Goal: Transaction & Acquisition: Purchase product/service

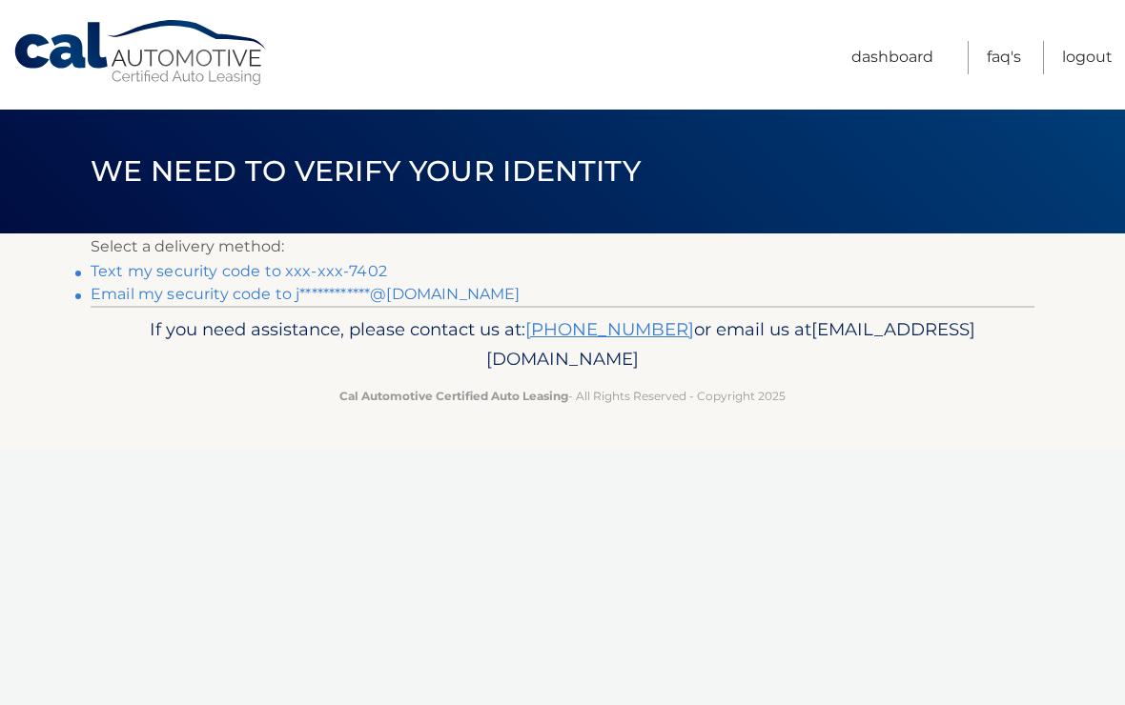
click at [311, 273] on link "Text my security code to xxx-xxx-7402" at bounding box center [239, 271] width 296 height 18
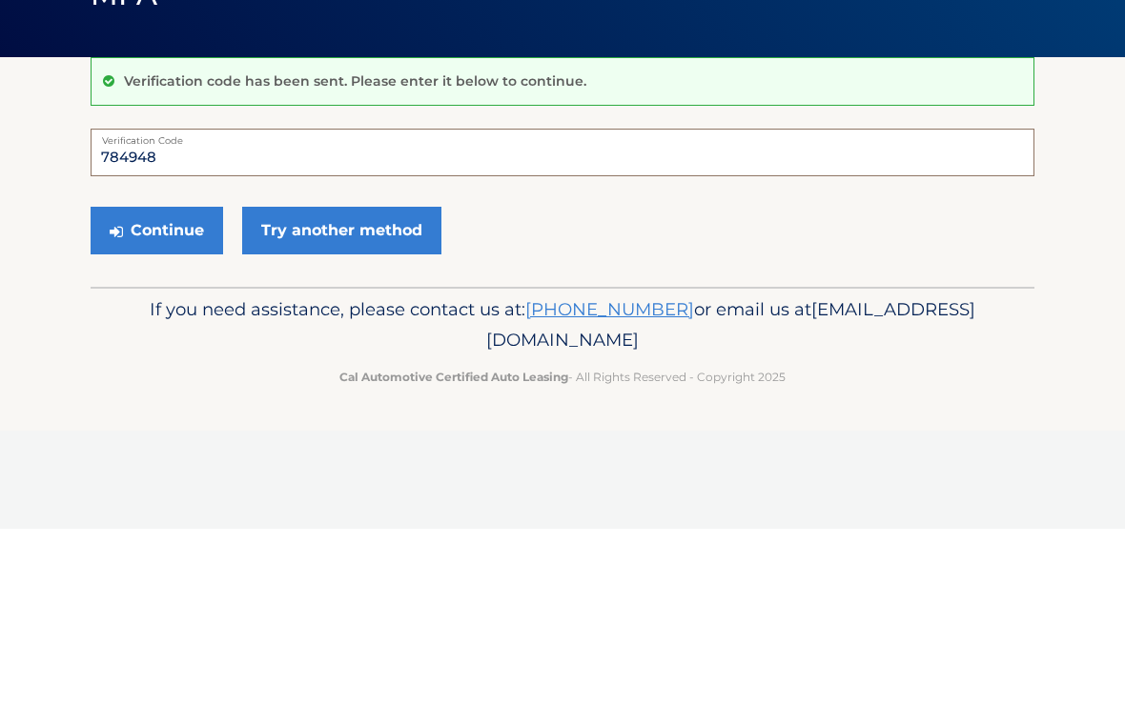
type input "784948"
click at [177, 383] on button "Continue" at bounding box center [157, 407] width 132 height 48
click at [182, 410] on button "Continue" at bounding box center [157, 407] width 132 height 48
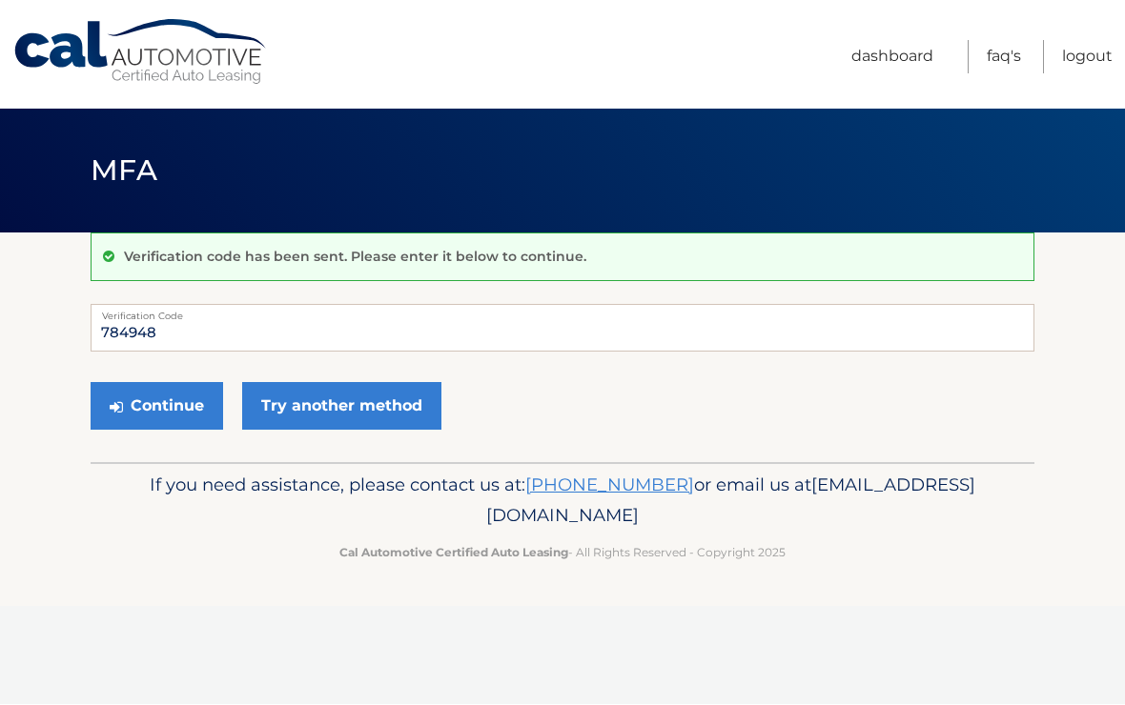
click at [1093, 63] on link "Logout" at bounding box center [1087, 57] width 51 height 33
click at [1095, 55] on link "Logout" at bounding box center [1087, 57] width 51 height 33
click at [1094, 52] on link "Logout" at bounding box center [1087, 57] width 51 height 33
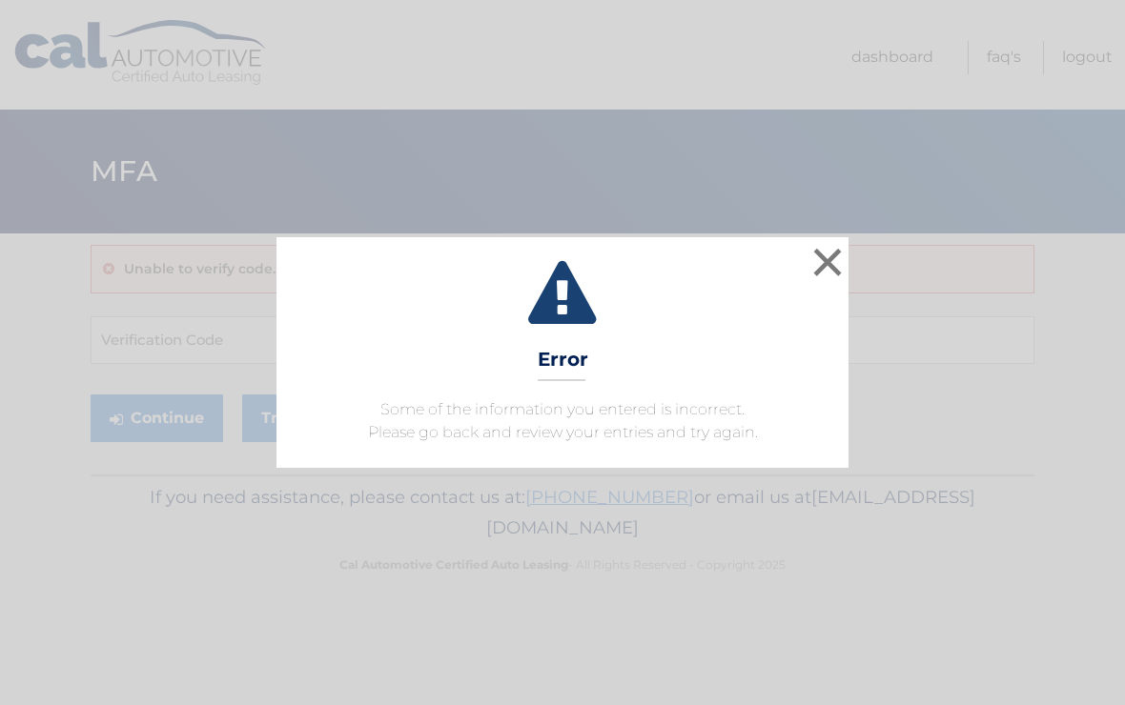
click at [830, 255] on button "×" at bounding box center [827, 262] width 38 height 38
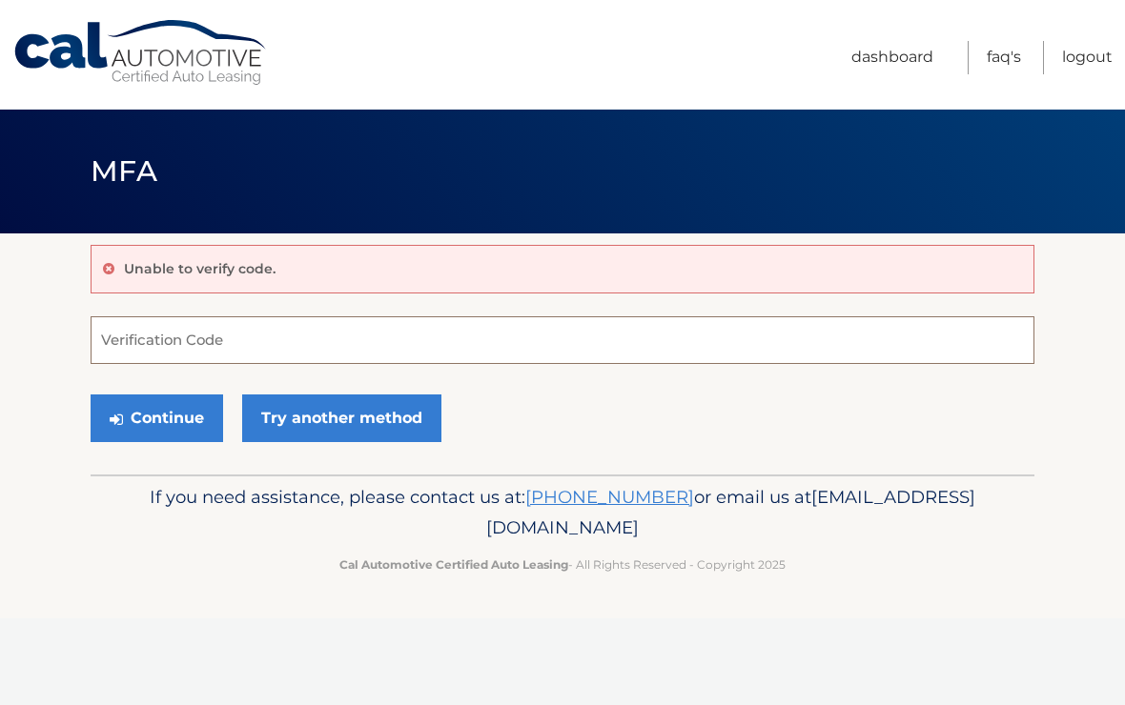
click at [252, 332] on input "Verification Code" at bounding box center [563, 340] width 944 height 48
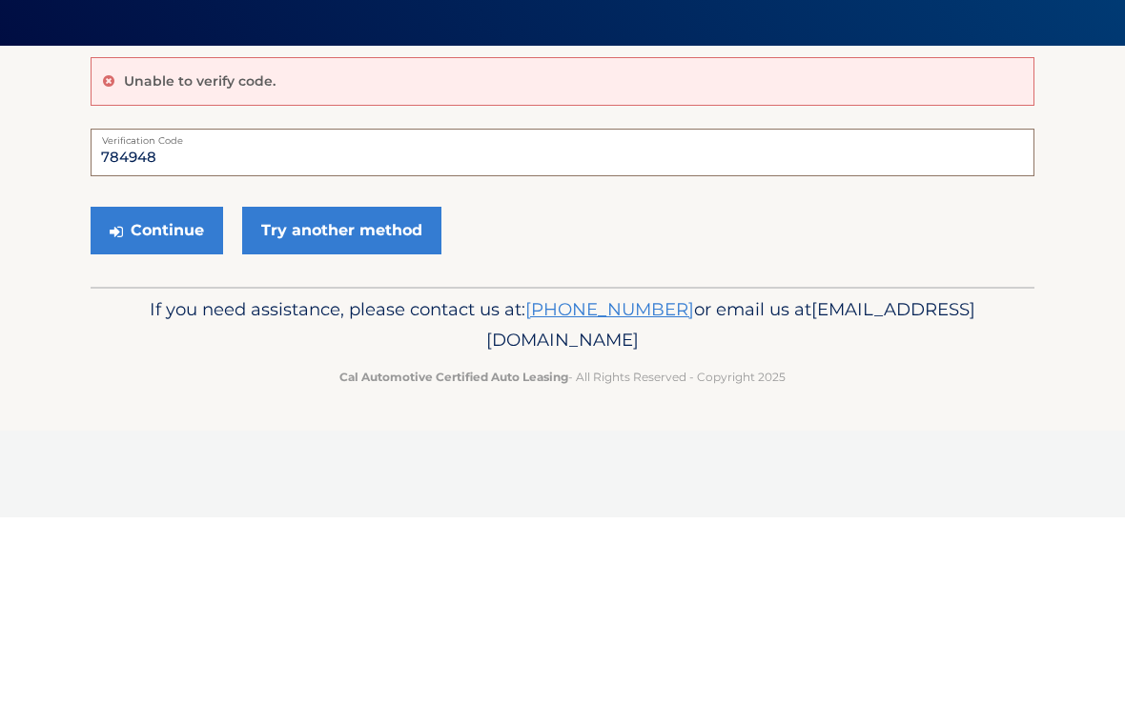
type input "784948"
click at [175, 395] on button "Continue" at bounding box center [157, 419] width 132 height 48
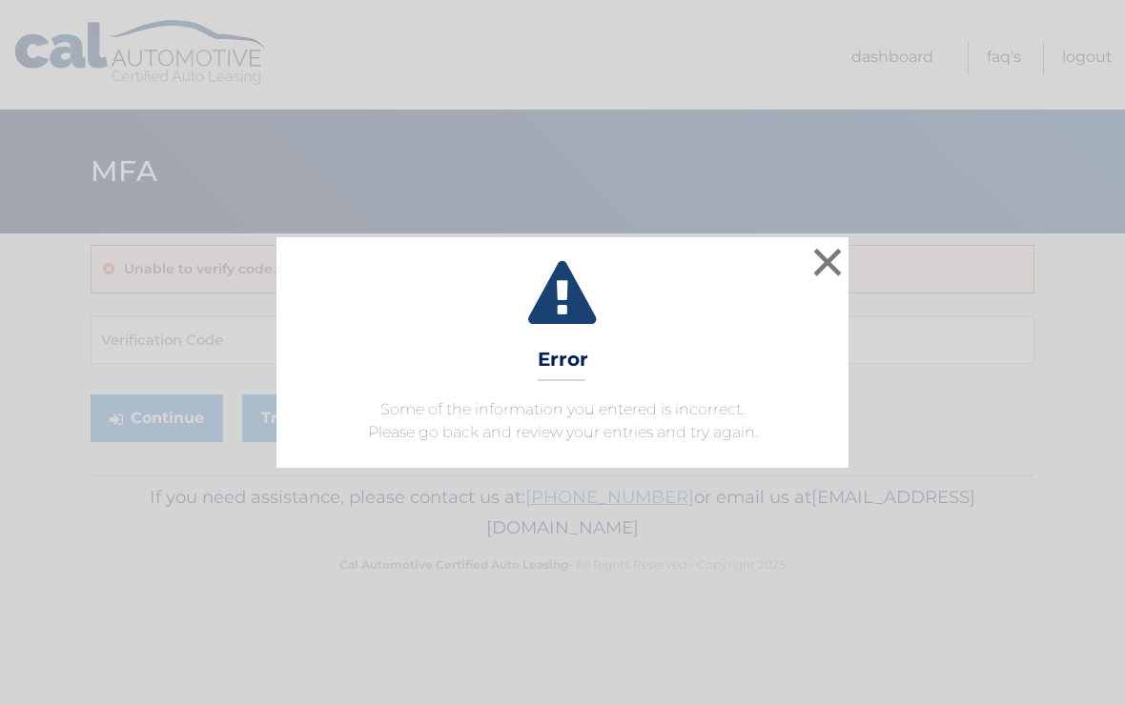
click at [829, 266] on button "×" at bounding box center [827, 262] width 38 height 38
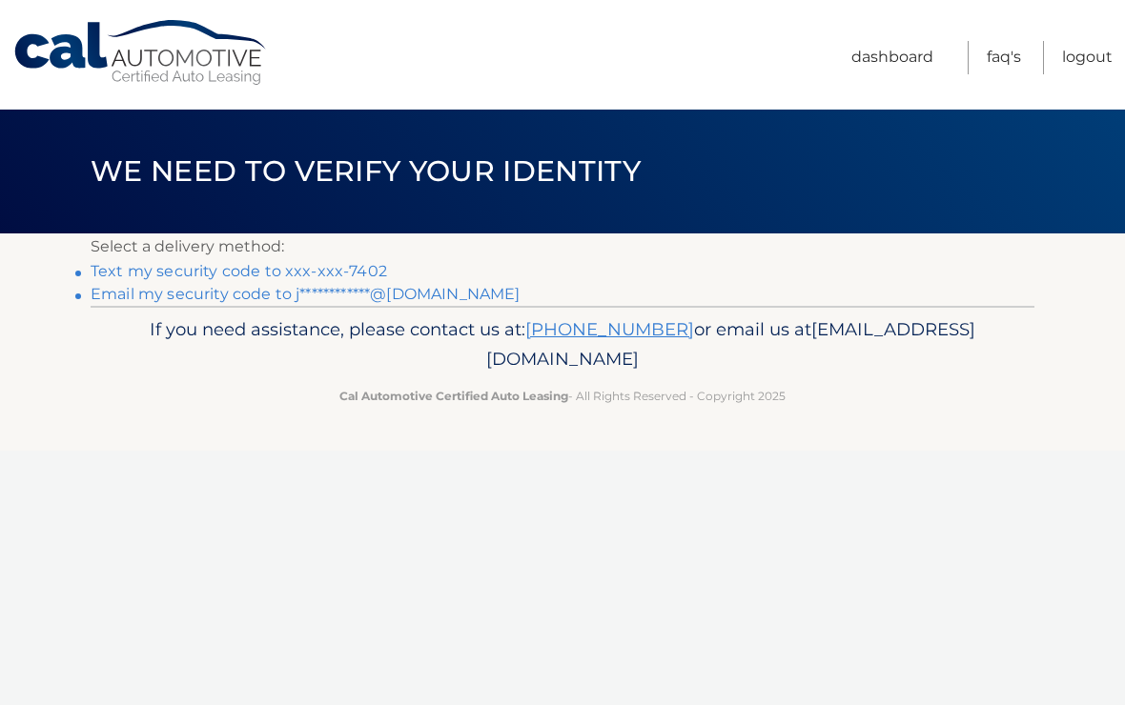
click at [349, 264] on link "Text my security code to xxx-xxx-7402" at bounding box center [239, 271] width 296 height 18
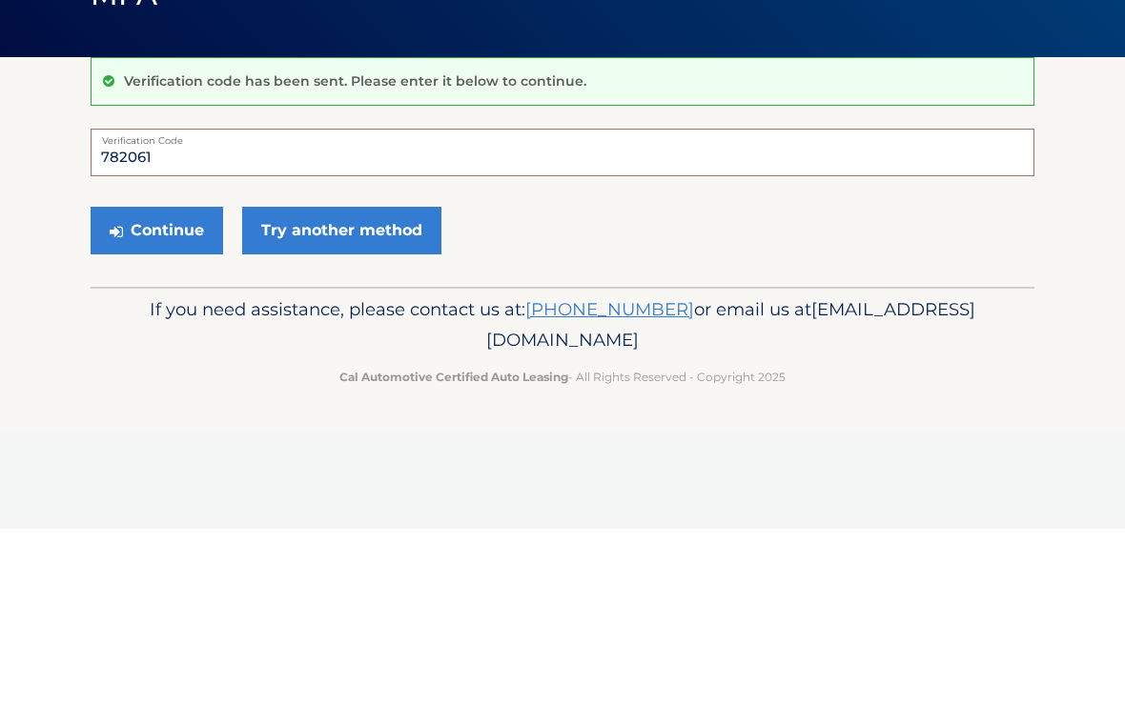
type input "782061"
click at [191, 383] on button "Continue" at bounding box center [157, 407] width 132 height 48
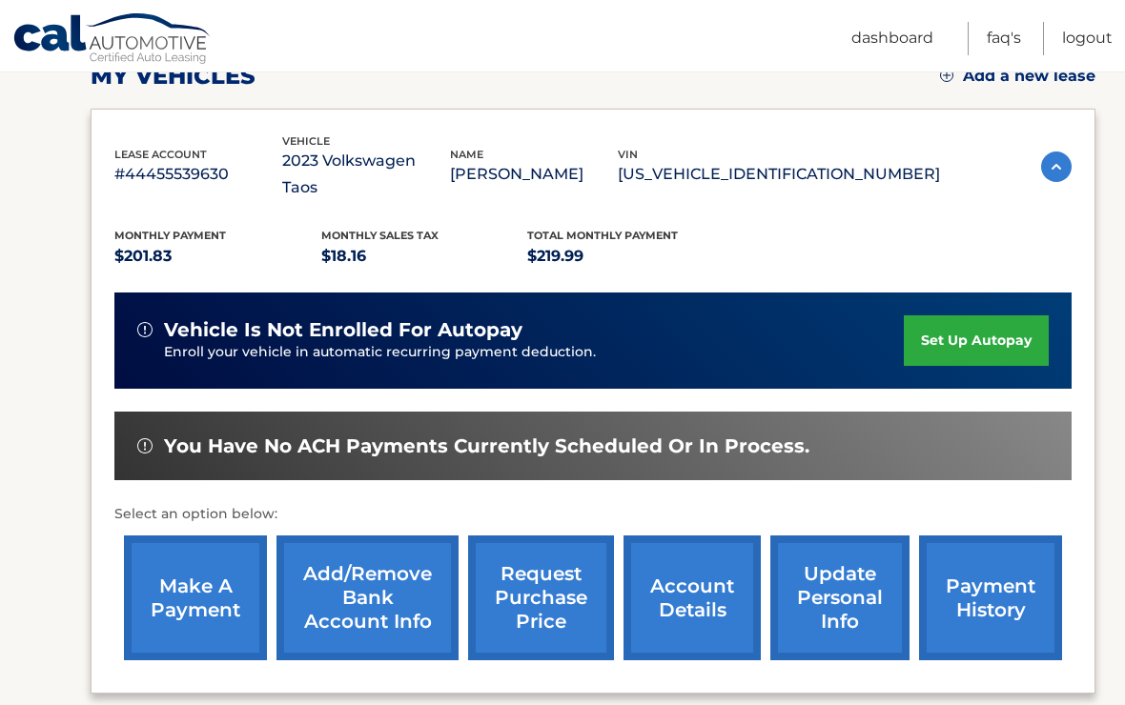
scroll to position [292, 0]
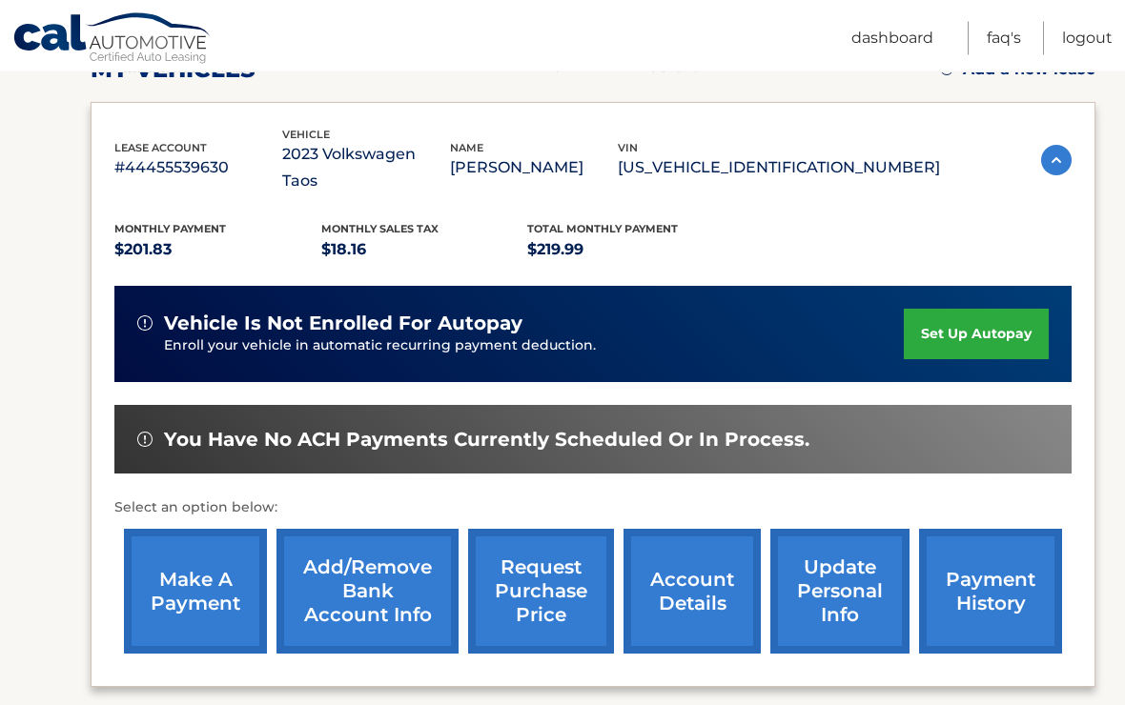
click at [169, 575] on link "make a payment" at bounding box center [195, 592] width 143 height 125
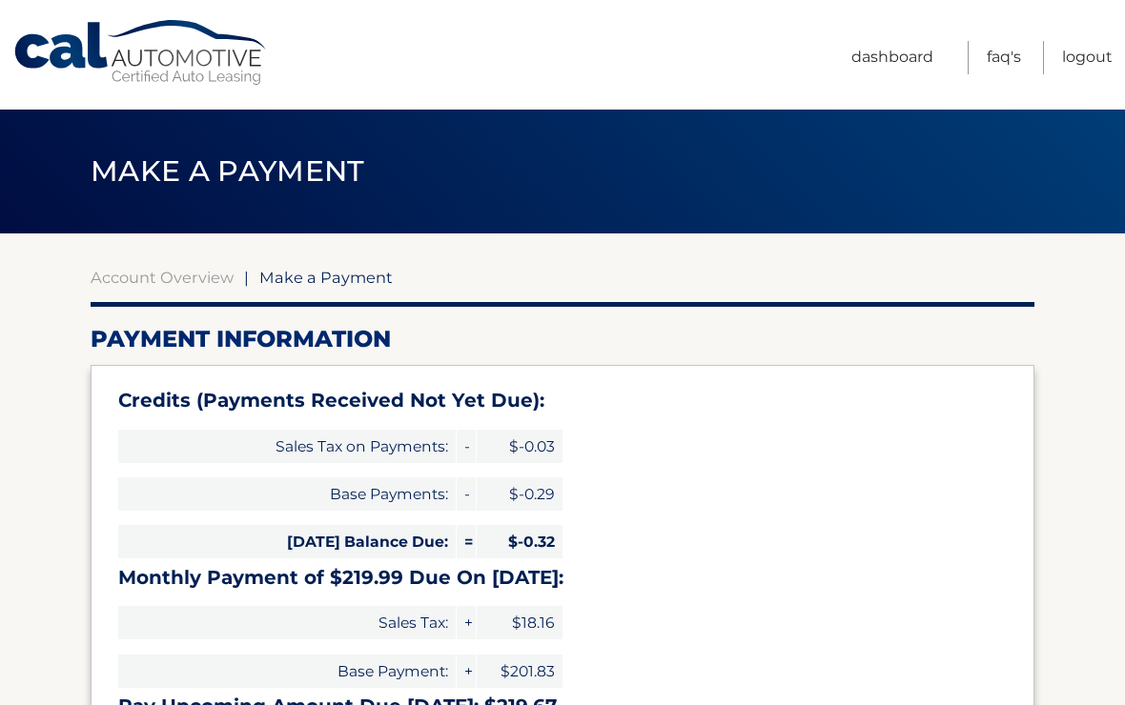
select select "NmI0OWM3MDgtM2IyOS00OGU5LWE3ZTEtYTcxN2U2MDdkMzc2"
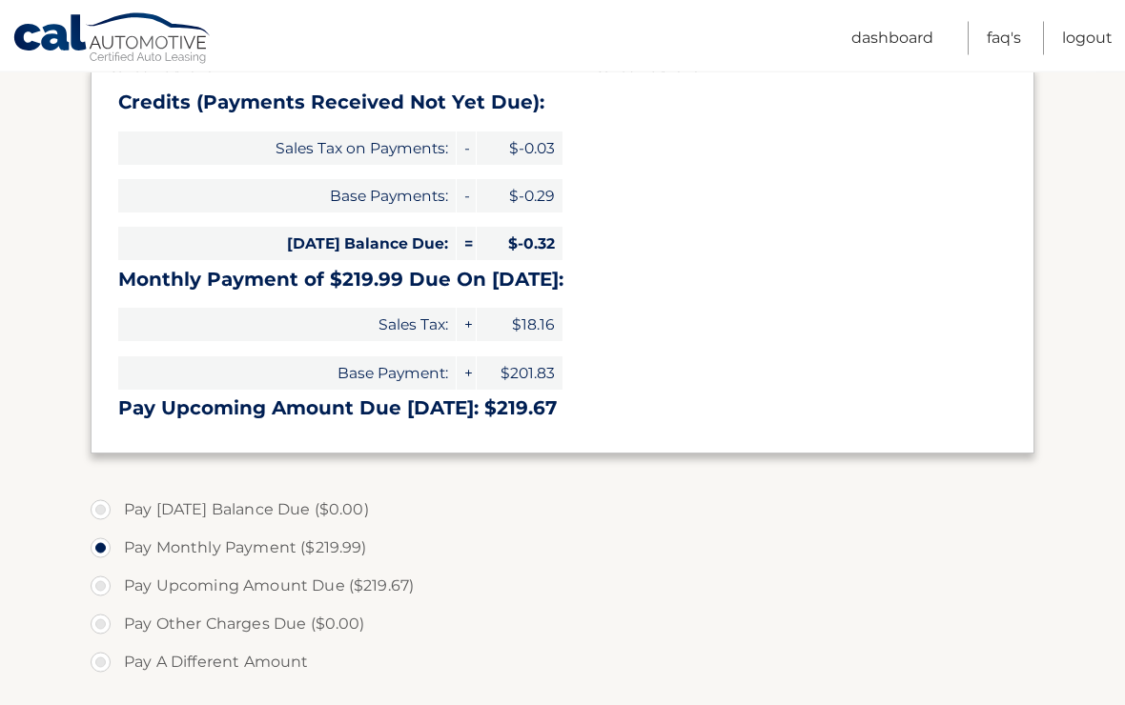
scroll to position [300, 0]
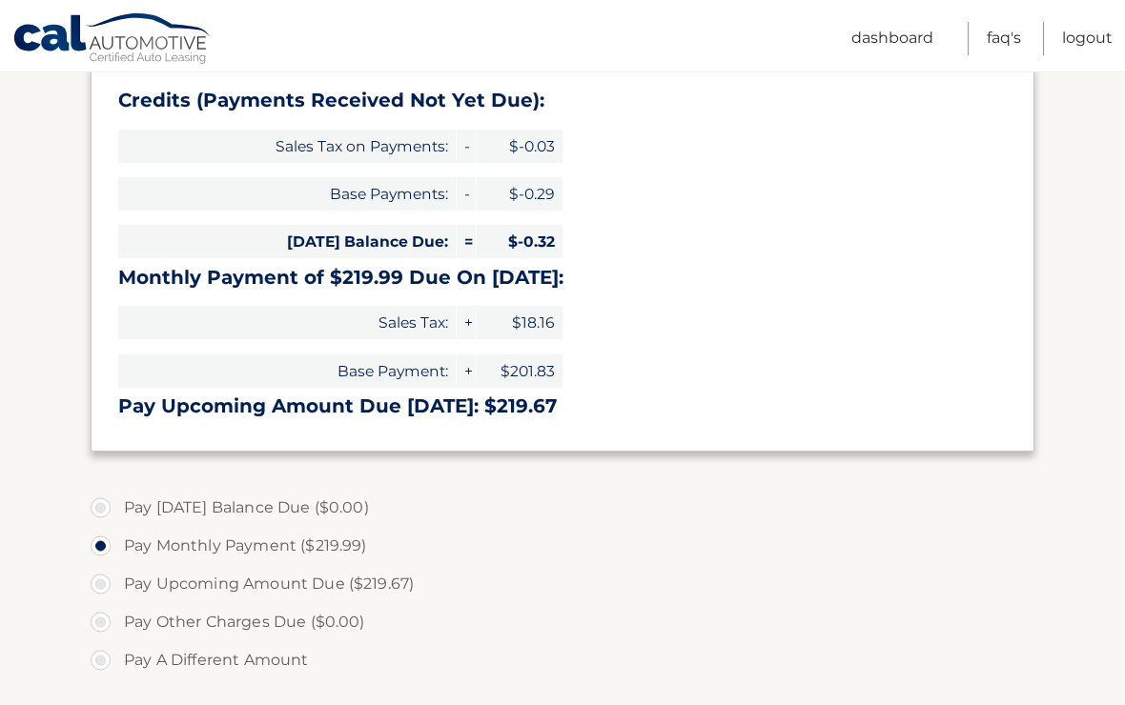
click at [972, 489] on label "Pay [DATE] Balance Due ($0.00)" at bounding box center [563, 508] width 944 height 38
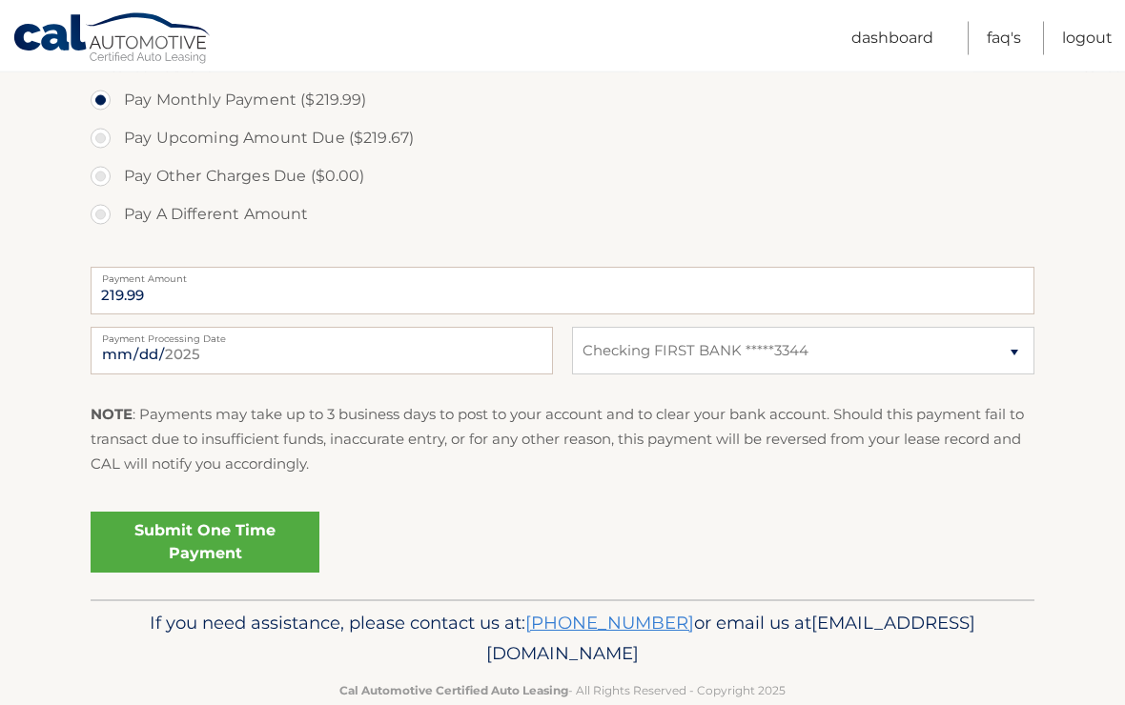
scroll to position [746, 0]
click at [223, 534] on link "Submit One Time Payment" at bounding box center [205, 542] width 229 height 61
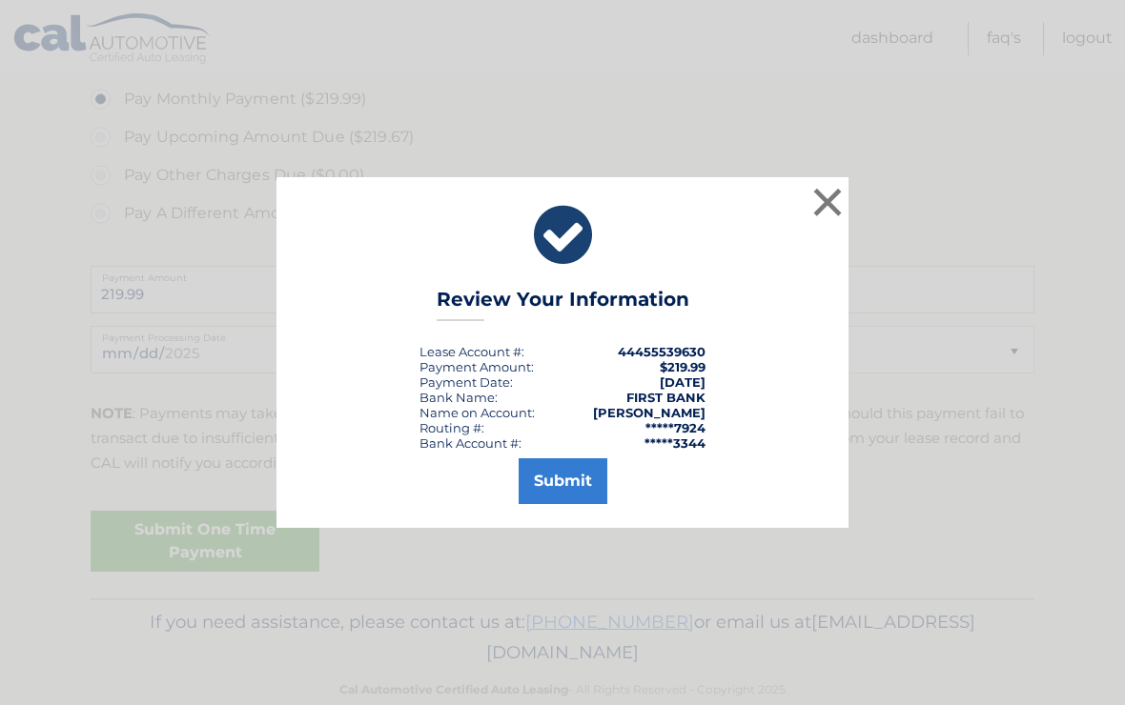
click at [567, 504] on button "Submit" at bounding box center [563, 482] width 89 height 46
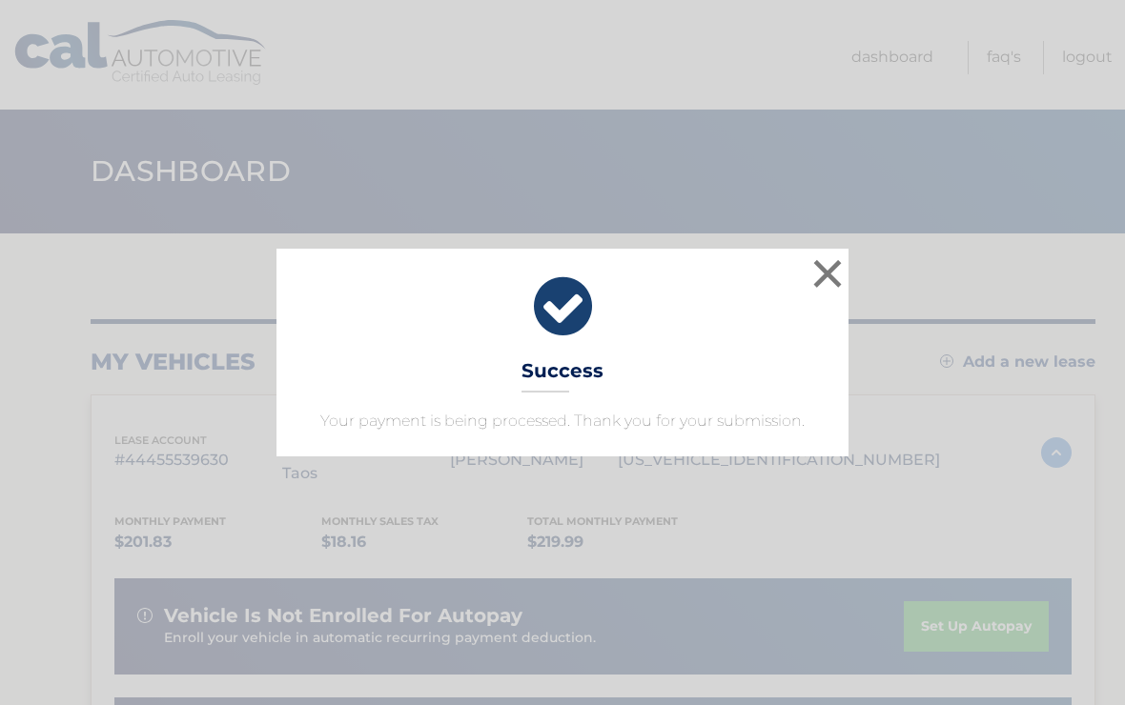
click at [826, 277] on button "×" at bounding box center [827, 274] width 38 height 38
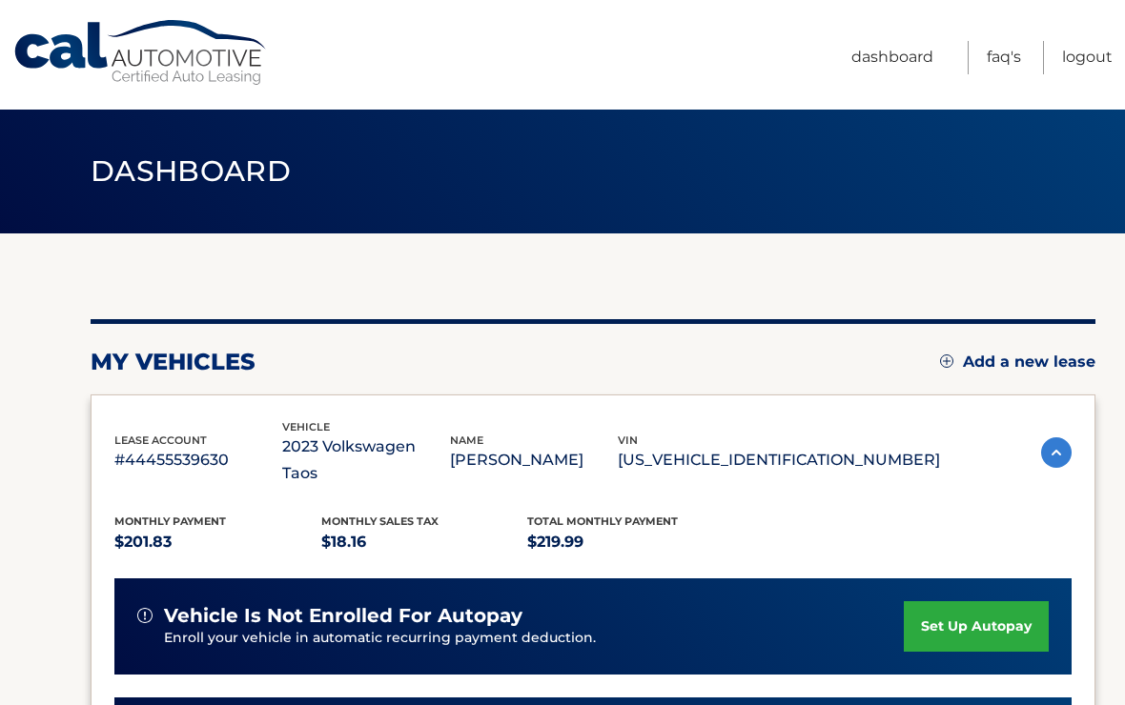
click at [1099, 54] on link "Logout" at bounding box center [1087, 57] width 51 height 33
